Goal: Understand process/instructions: Learn how to perform a task or action

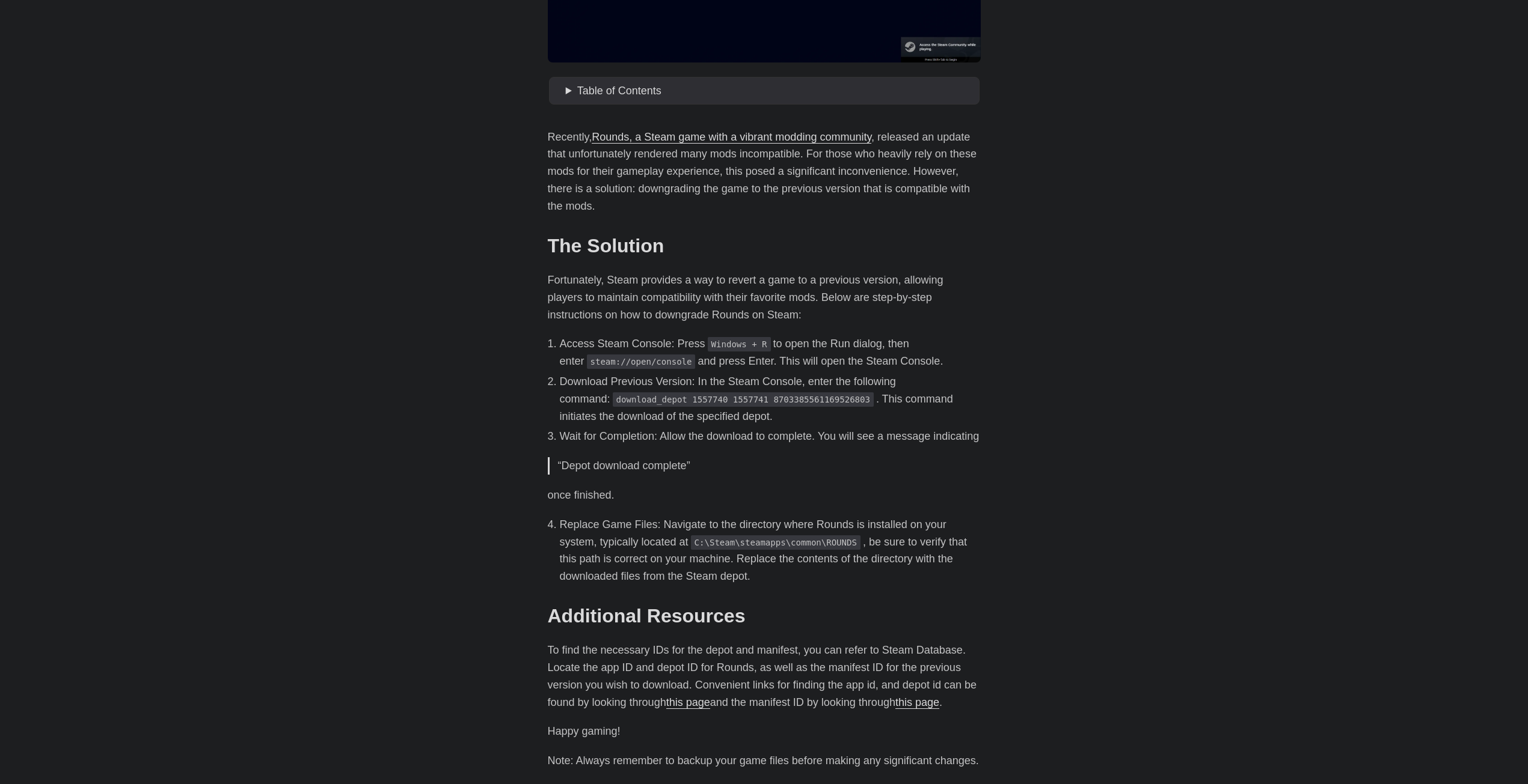
scroll to position [301, 0]
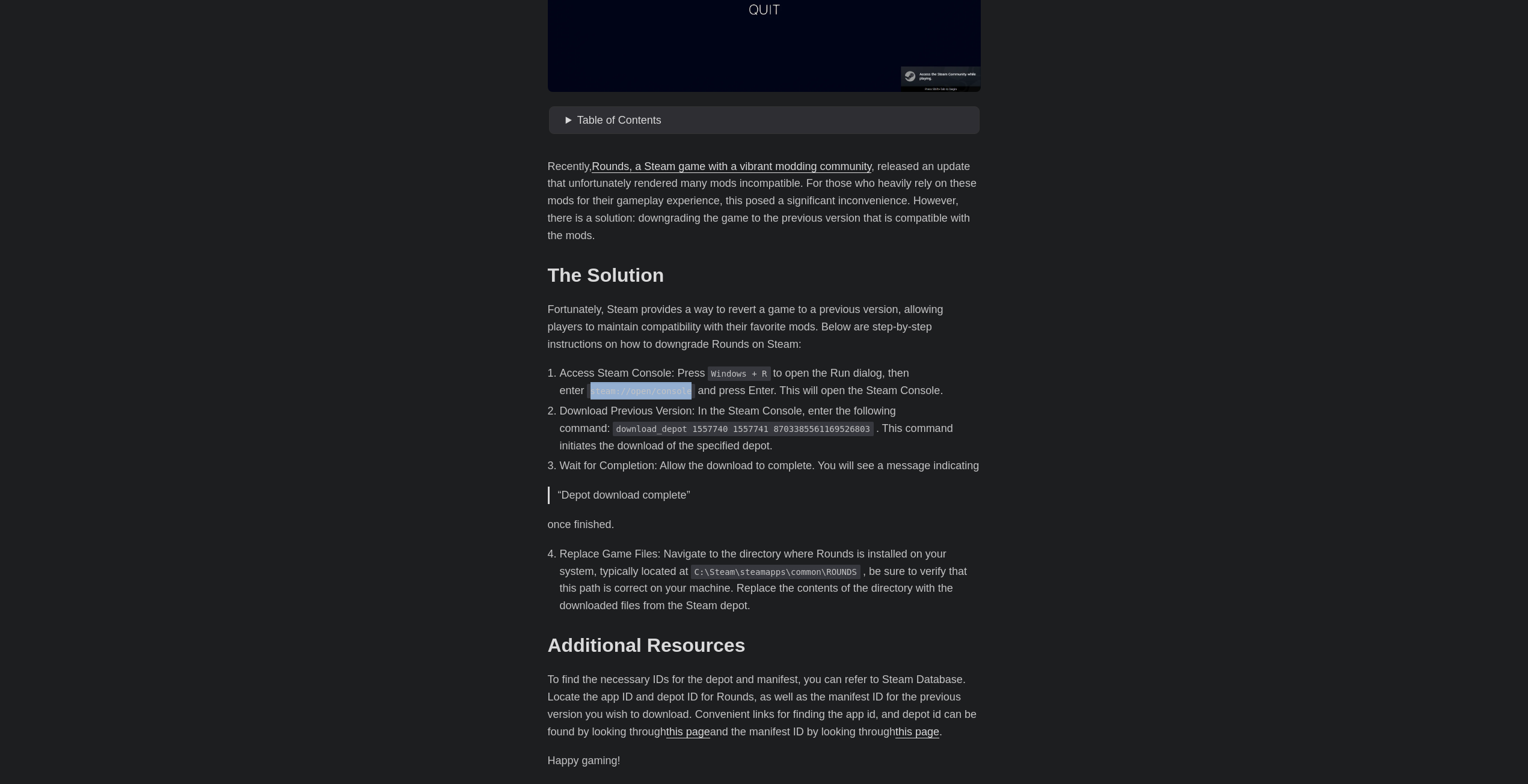
drag, startPoint x: 564, startPoint y: 393, endPoint x: 657, endPoint y: 393, distance: 93.0
click at [657, 393] on code "steam://open/console" at bounding box center [641, 391] width 109 height 15
copy code "steam://open/console"
drag, startPoint x: 566, startPoint y: 430, endPoint x: 592, endPoint y: 427, distance: 26.2
click at [613, 427] on code "download_depot 1557740 1557741 8703385561169526803" at bounding box center [744, 429] width 261 height 15
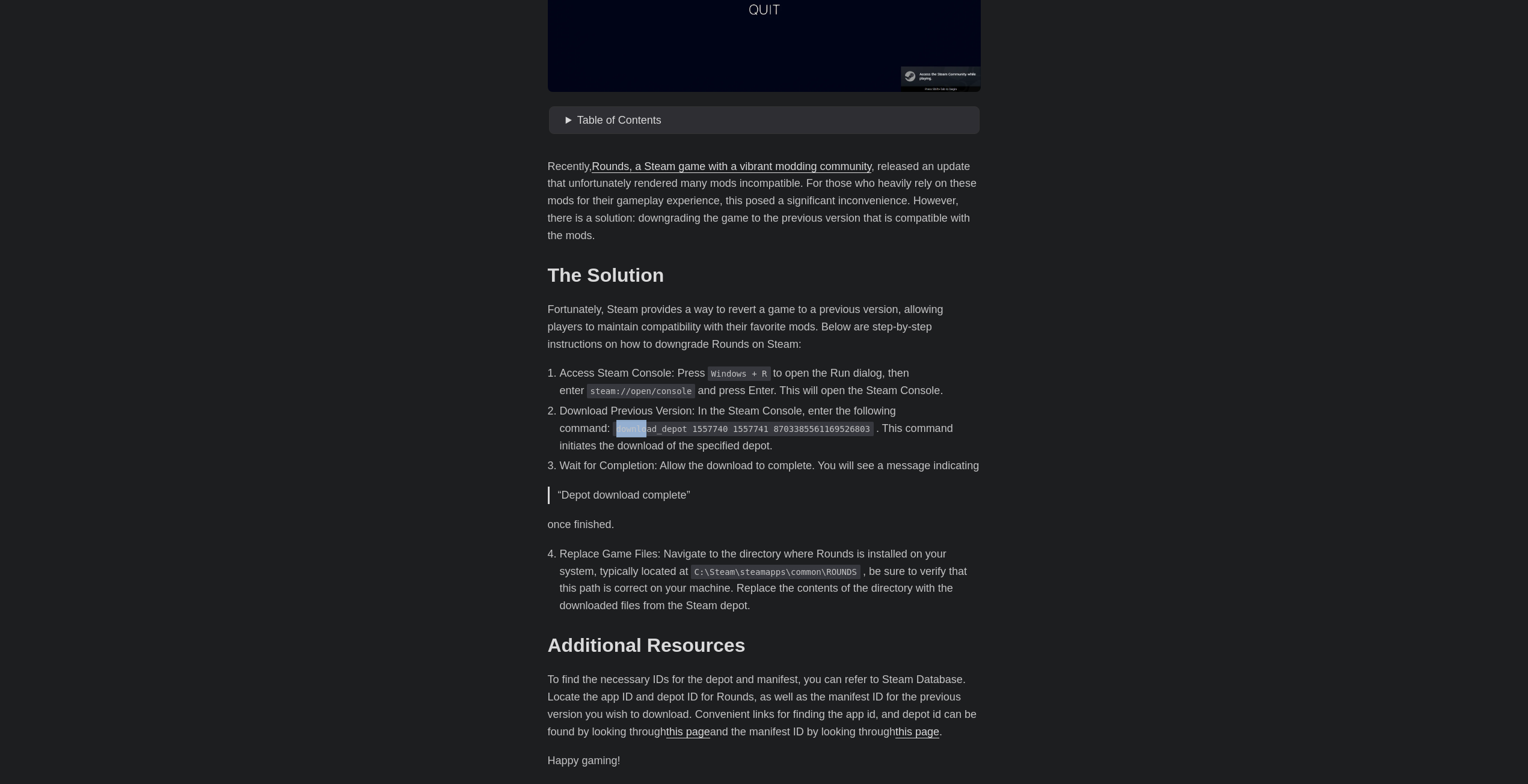
click at [613, 429] on code "download_depot 1557740 1557741 8703385561169526803" at bounding box center [744, 429] width 261 height 15
drag, startPoint x: 565, startPoint y: 429, endPoint x: 798, endPoint y: 432, distance: 233.0
click at [798, 432] on code "download_depot 1557740 1557741 8703385561169526803" at bounding box center [744, 429] width 261 height 15
copy code "download_depot 1557740 1557741 8703385561169526803"
click at [658, 437] on li "Download Previous Version: In the Steam Console, enter the following command: d…" at bounding box center [771, 428] width 421 height 51
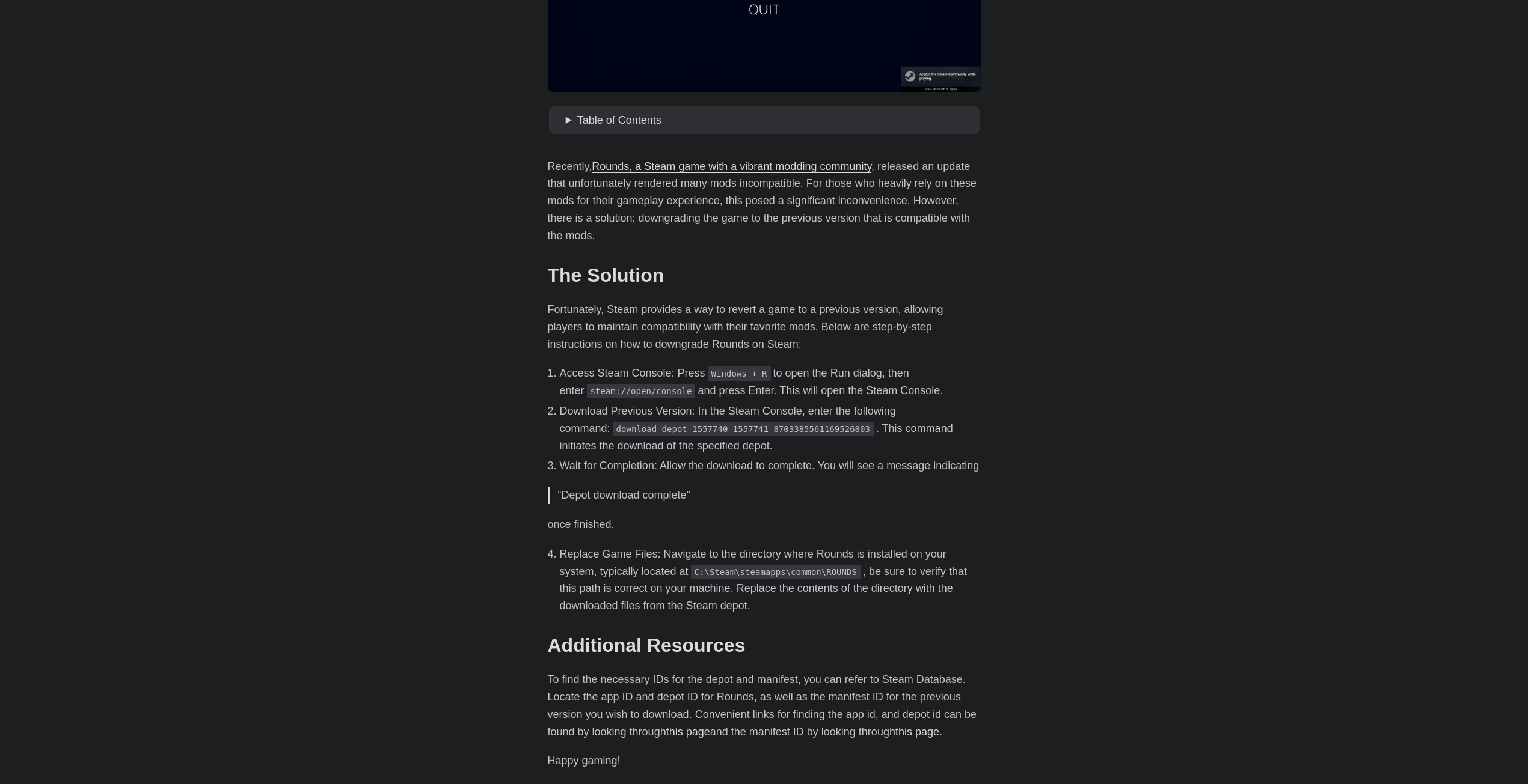
click at [183, 239] on body "[PERSON_NAME] Home About Posts Tags Archive Resume" at bounding box center [764, 346] width 1528 height 1293
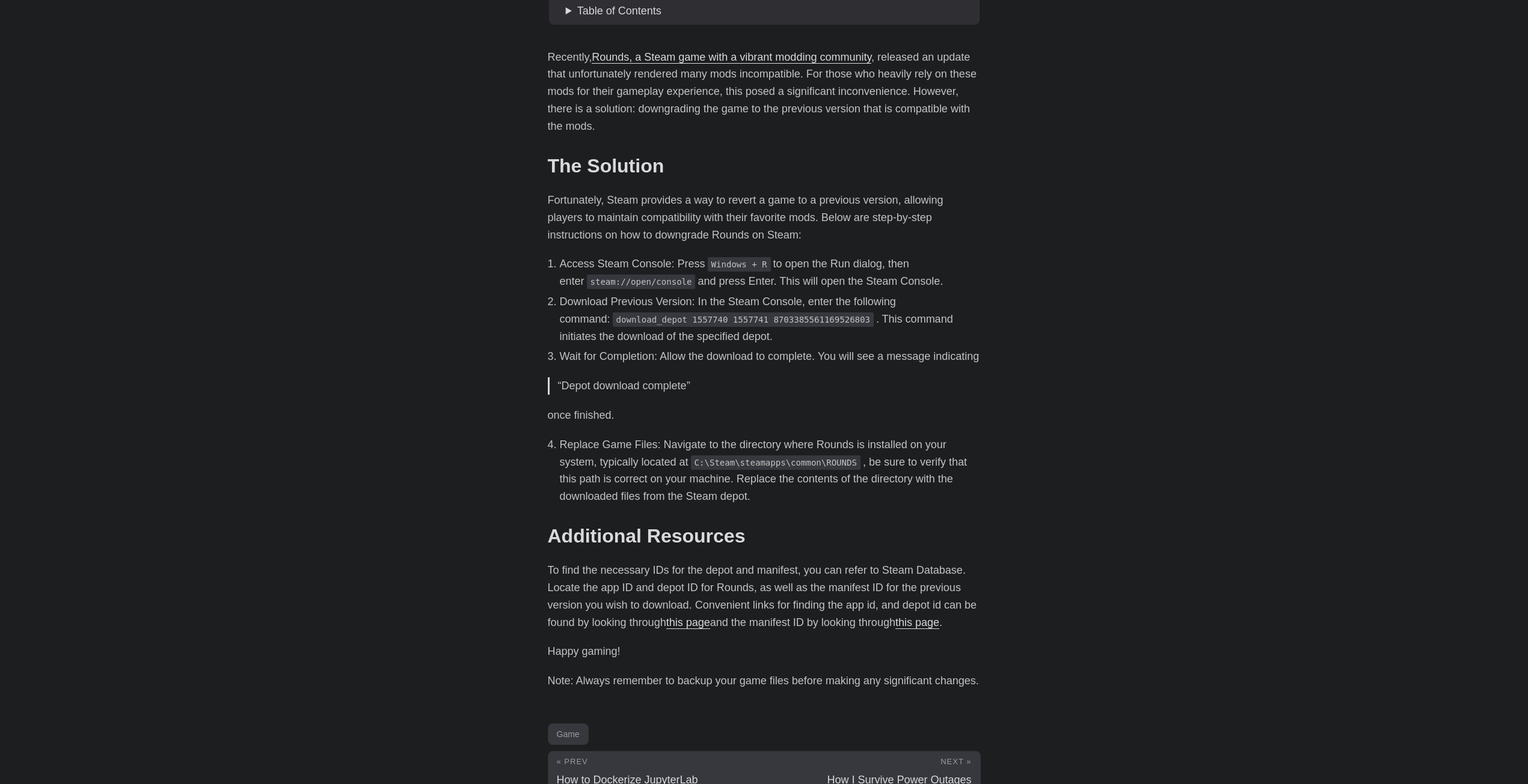
scroll to position [421, 0]
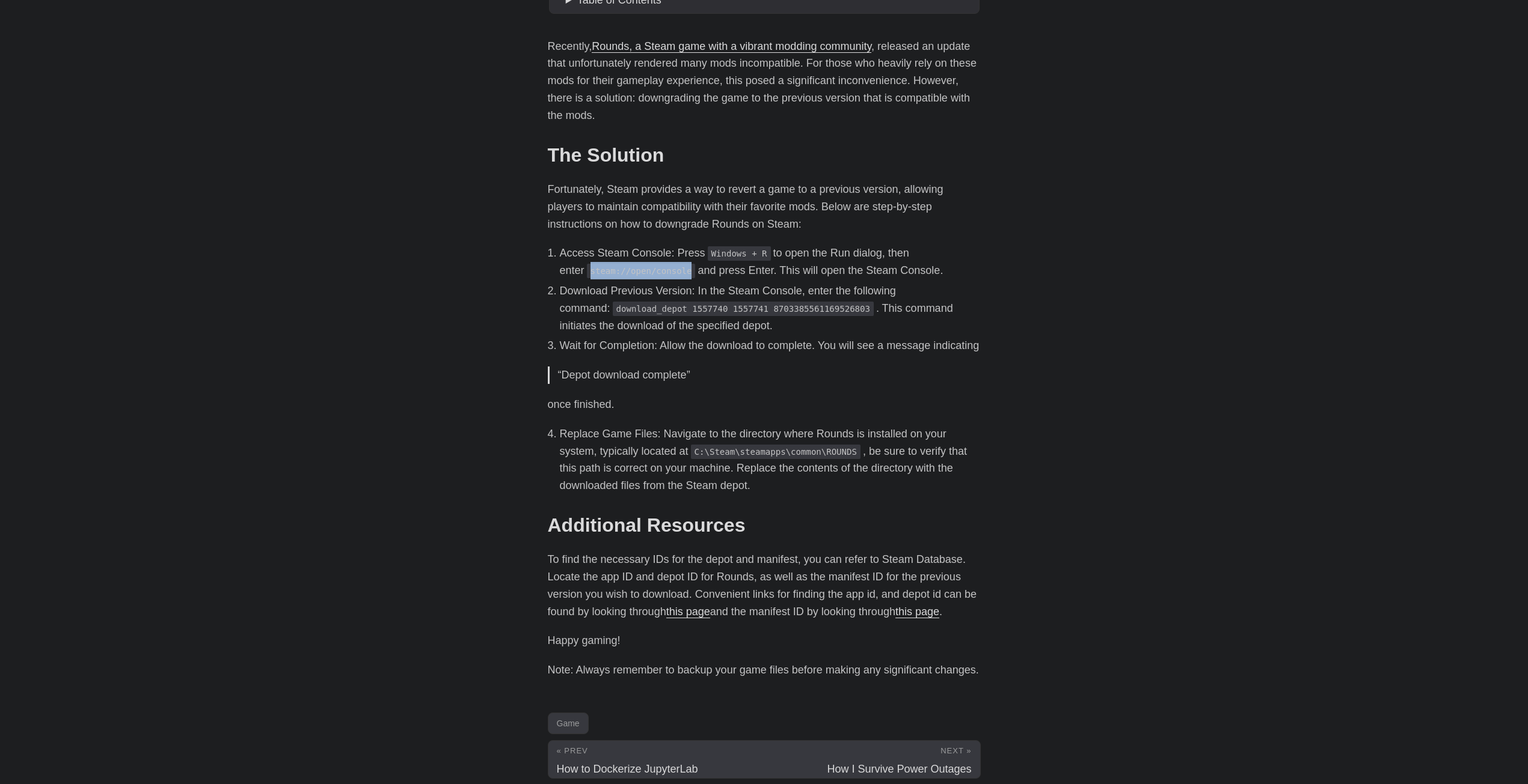
drag, startPoint x: 565, startPoint y: 273, endPoint x: 657, endPoint y: 268, distance: 92.1
click at [657, 268] on code "steam://open/console" at bounding box center [641, 271] width 109 height 15
